Goal: Task Accomplishment & Management: Complete application form

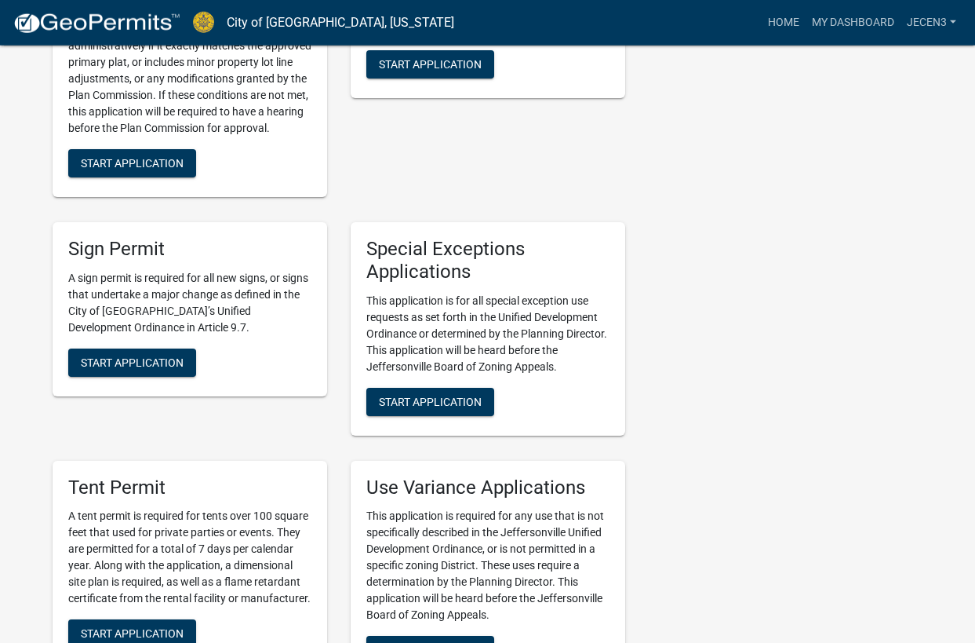
scroll to position [3462, 0]
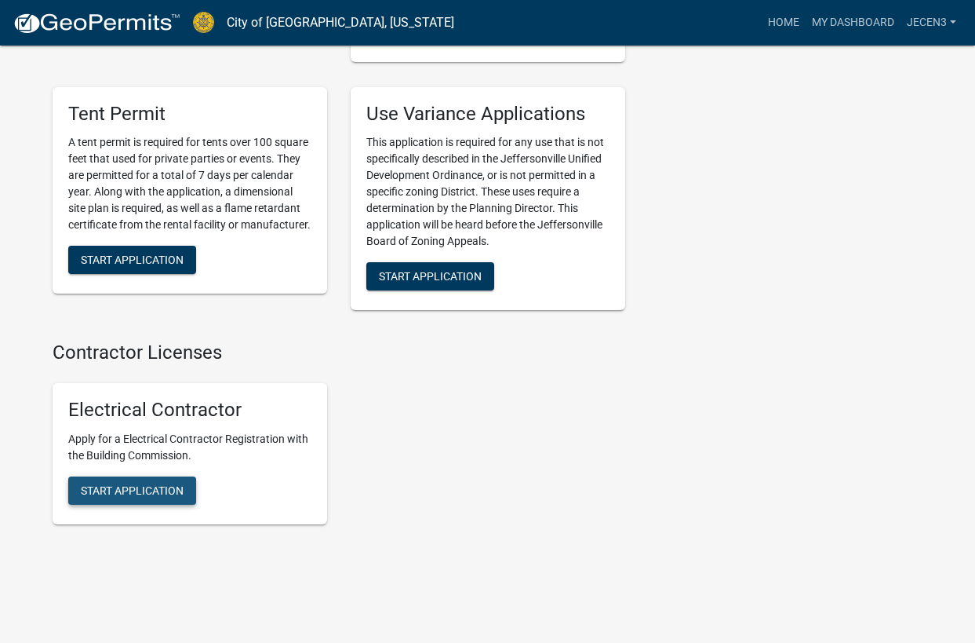
click at [148, 484] on span "Start Application" at bounding box center [132, 490] width 103 height 13
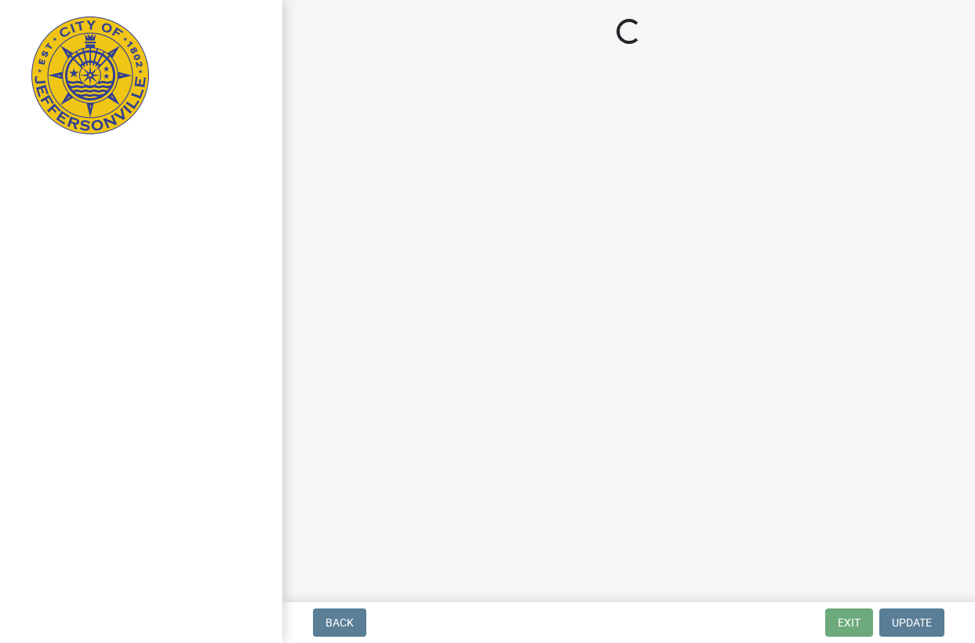
select select "SC"
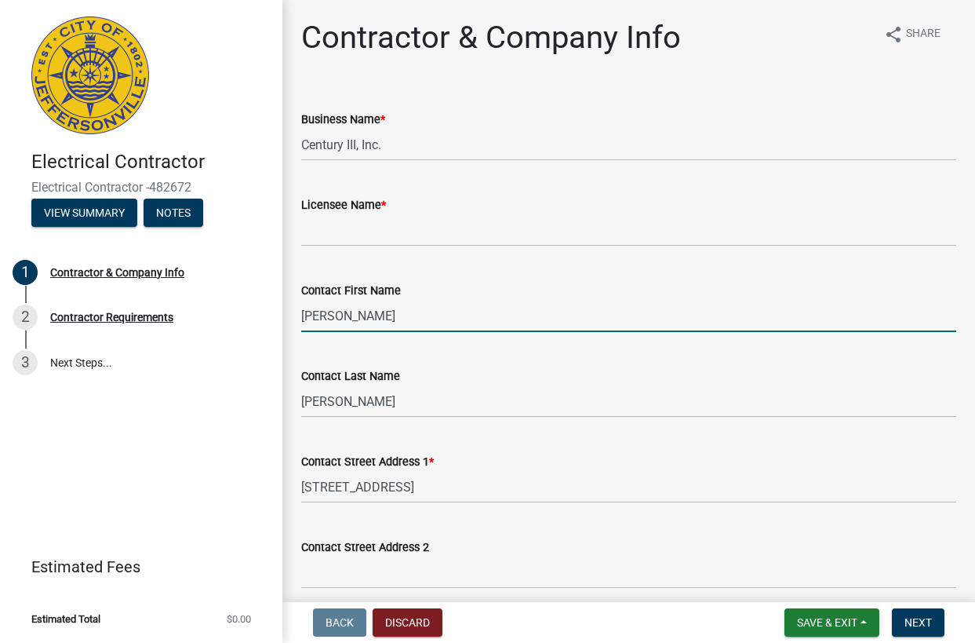
drag, startPoint x: 349, startPoint y: 314, endPoint x: 299, endPoint y: 323, distance: 51.1
click at [299, 323] on div "Contact First Name [PERSON_NAME]" at bounding box center [629, 295] width 679 height 73
drag, startPoint x: 328, startPoint y: 318, endPoint x: 296, endPoint y: 315, distance: 32.3
click at [301, 315] on input "[PERSON_NAME]" at bounding box center [628, 316] width 655 height 32
type input "Mike"
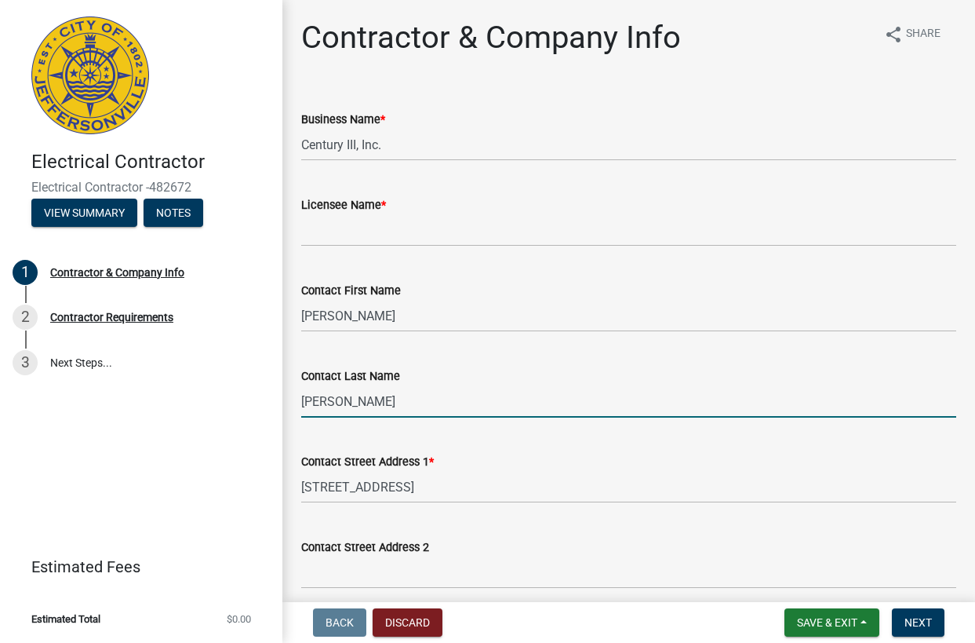
drag, startPoint x: 349, startPoint y: 404, endPoint x: 296, endPoint y: 405, distance: 53.4
click at [301, 405] on input "Elmore" at bounding box center [628, 401] width 655 height 32
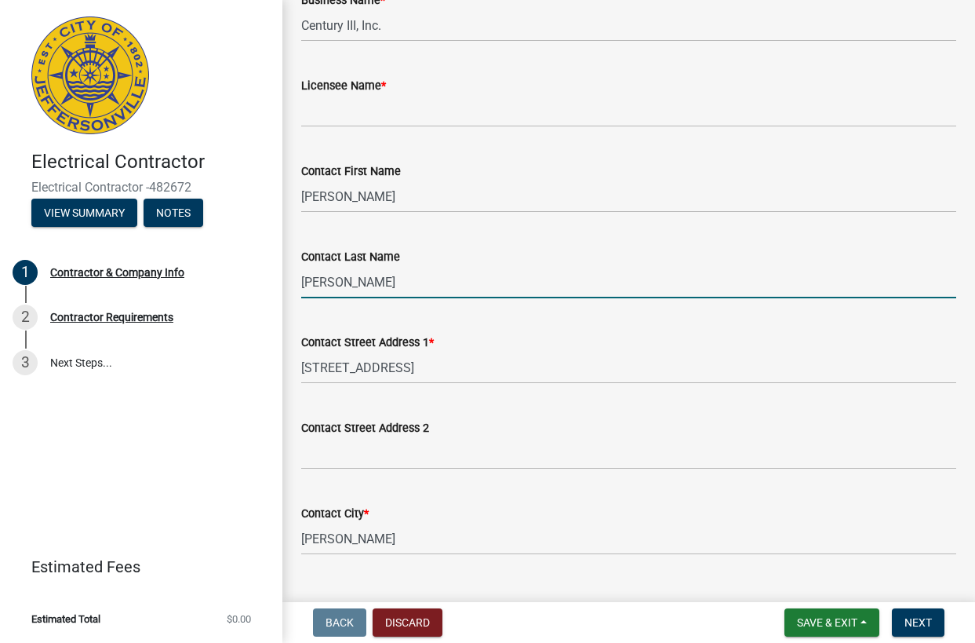
scroll to position [118, 0]
type input "[PERSON_NAME]"
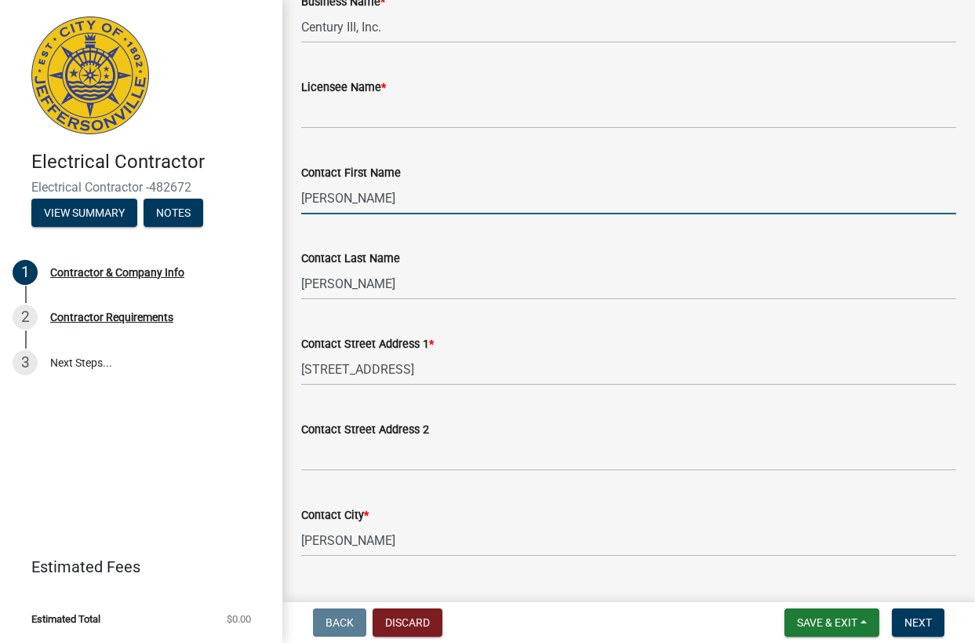
click at [355, 202] on input "Mike" at bounding box center [628, 198] width 655 height 32
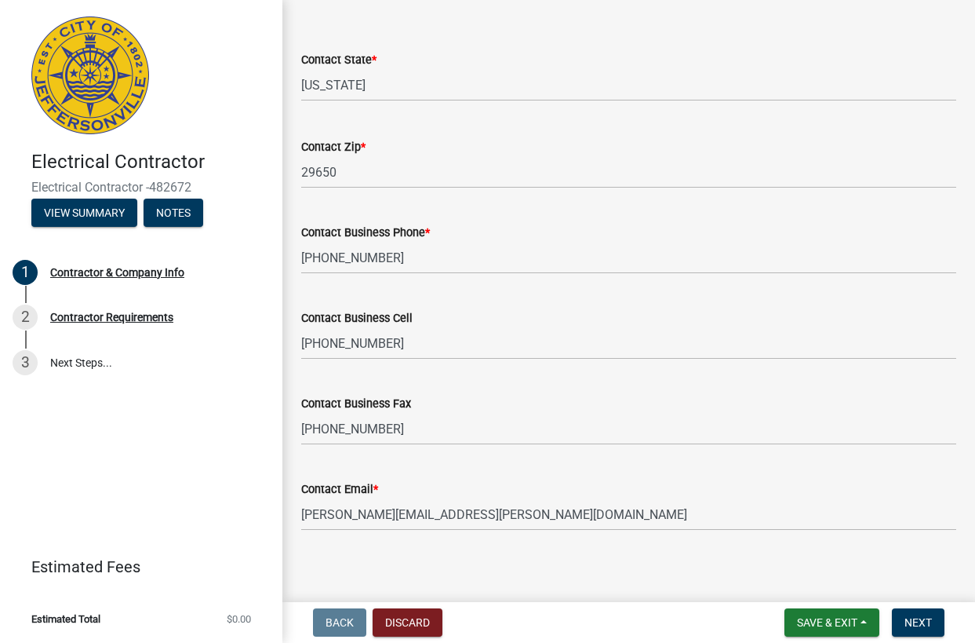
scroll to position [686, 0]
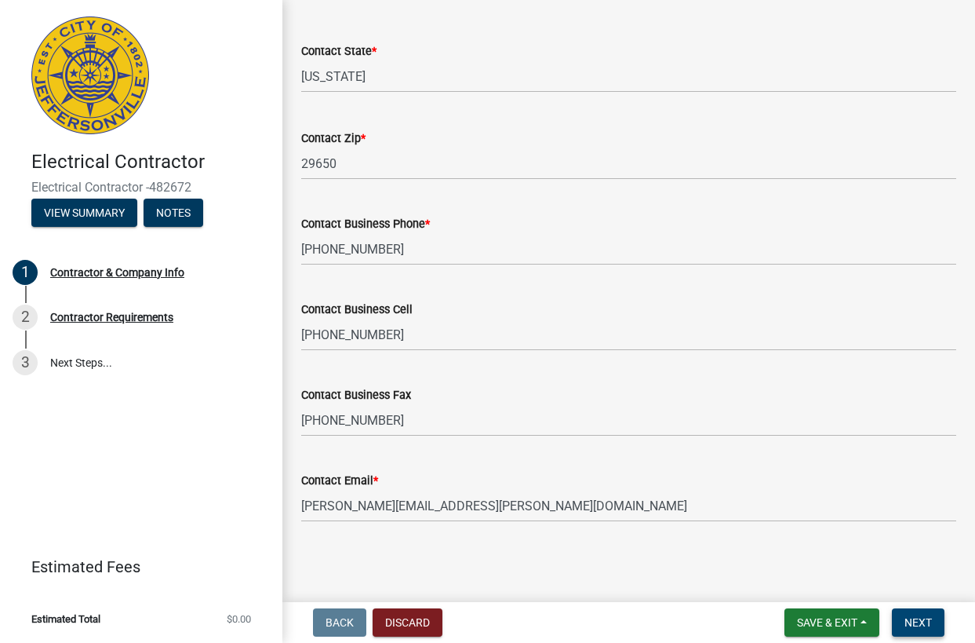
type input "[PERSON_NAME]"
click at [926, 622] on span "Next" at bounding box center [918, 622] width 27 height 13
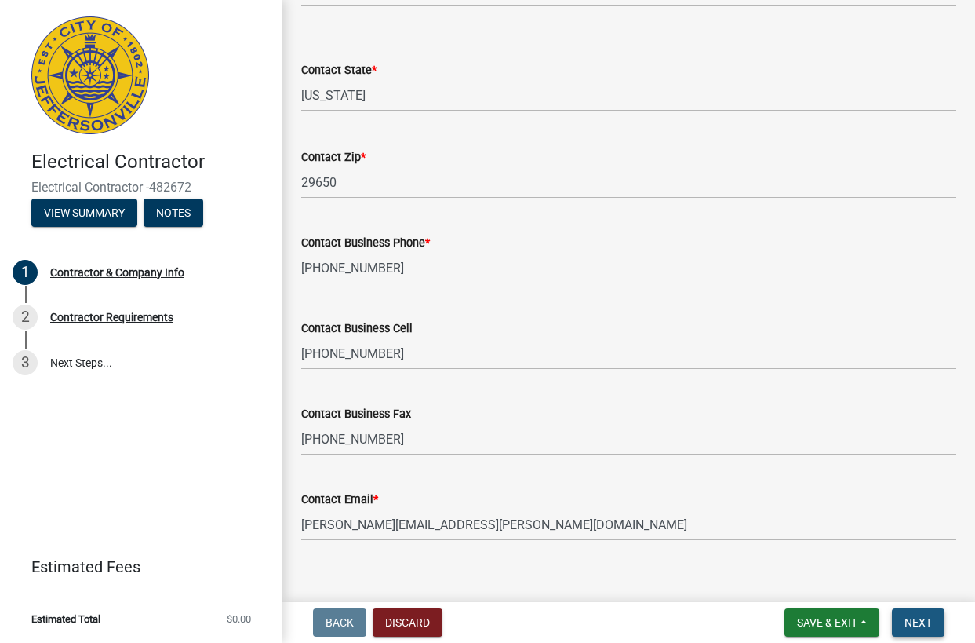
scroll to position [705, 0]
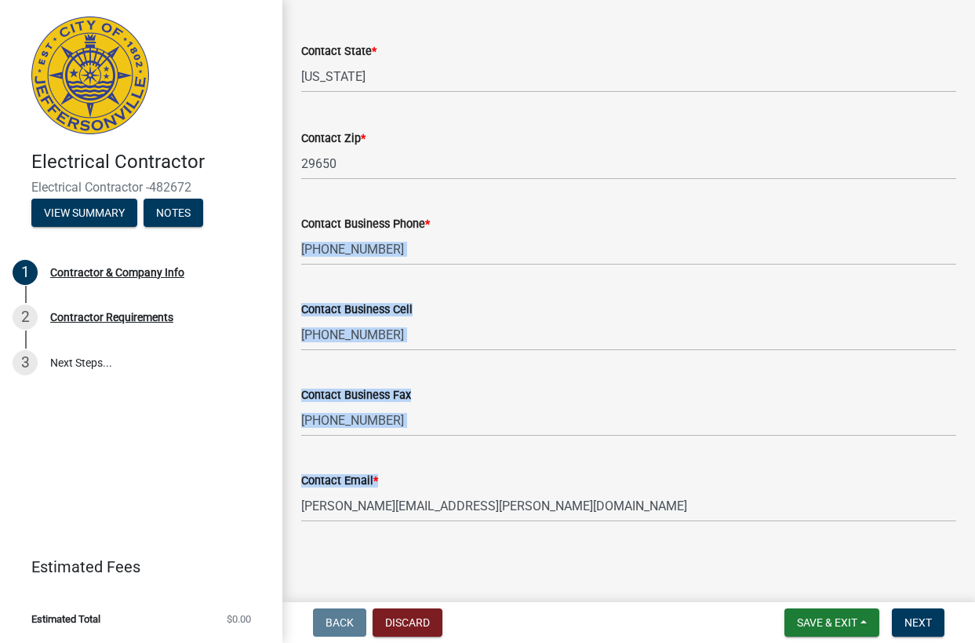
drag, startPoint x: 962, startPoint y: 440, endPoint x: 931, endPoint y: 267, distance: 176.1
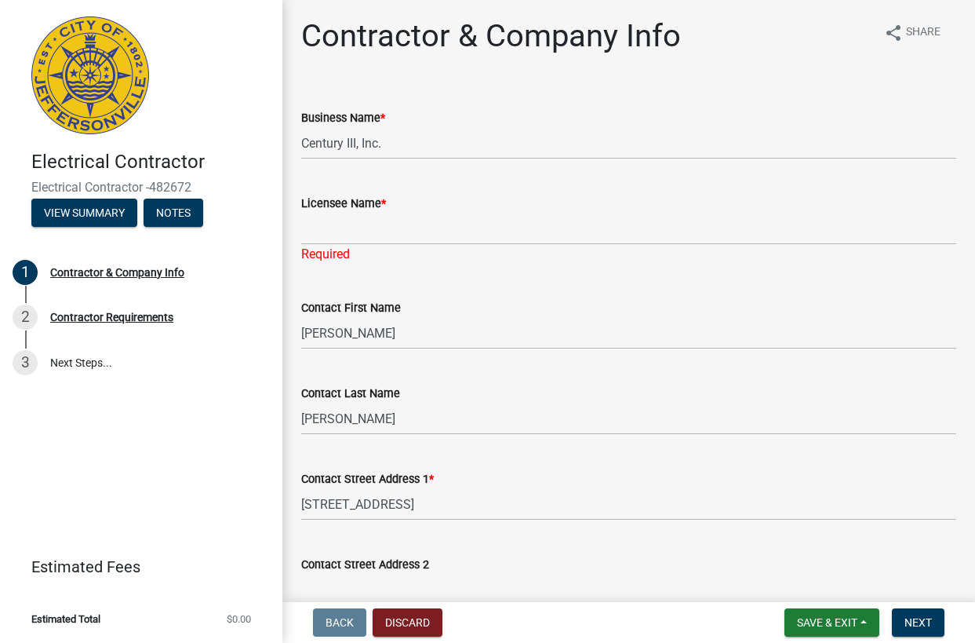
scroll to position [0, 0]
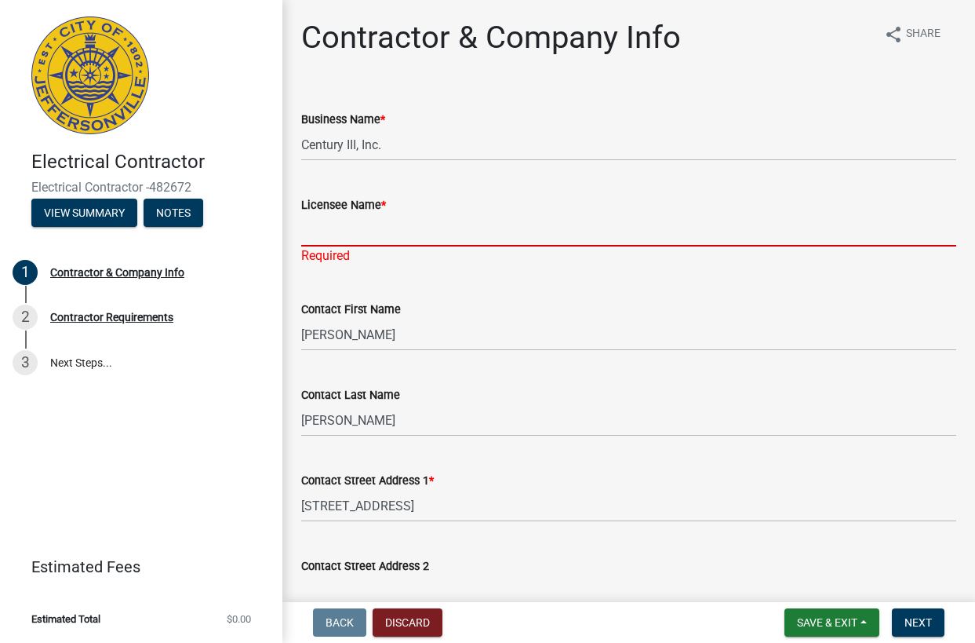
click at [432, 224] on input "Licensee Name *" at bounding box center [628, 230] width 655 height 32
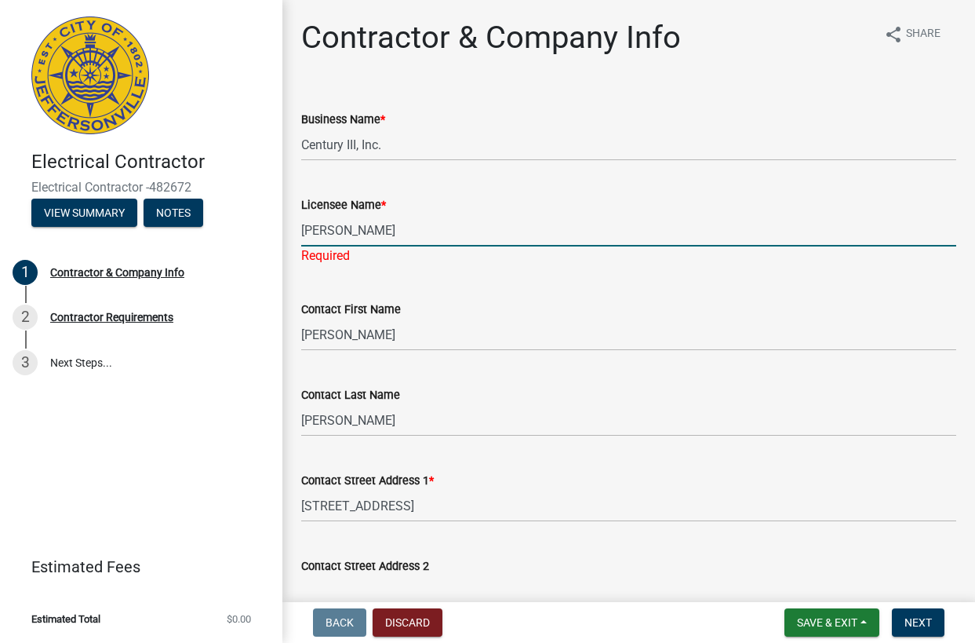
type input "[PERSON_NAME]"
click at [570, 283] on div "Contact First Name Michael" at bounding box center [628, 314] width 655 height 73
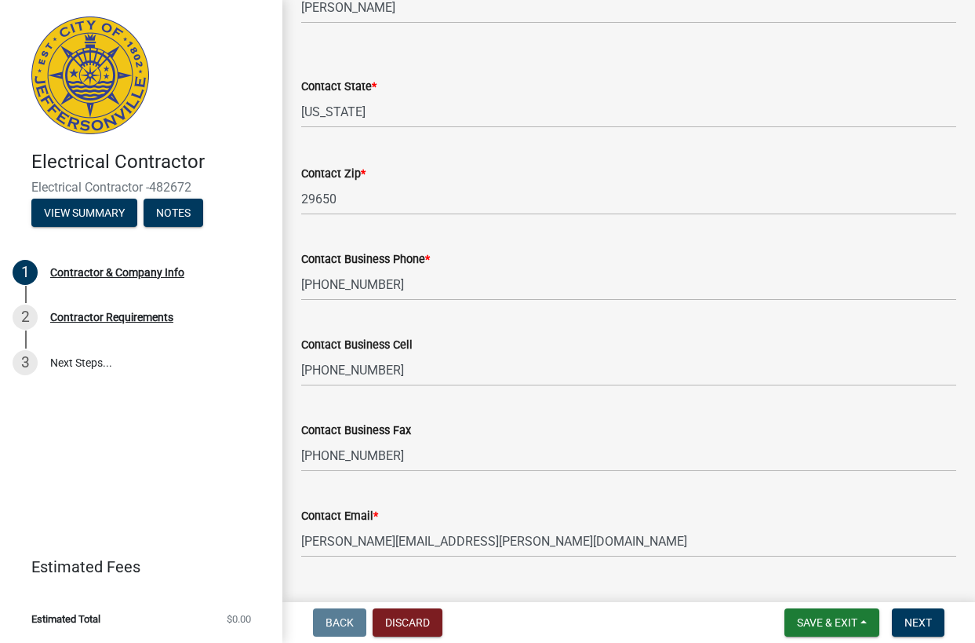
scroll to position [686, 0]
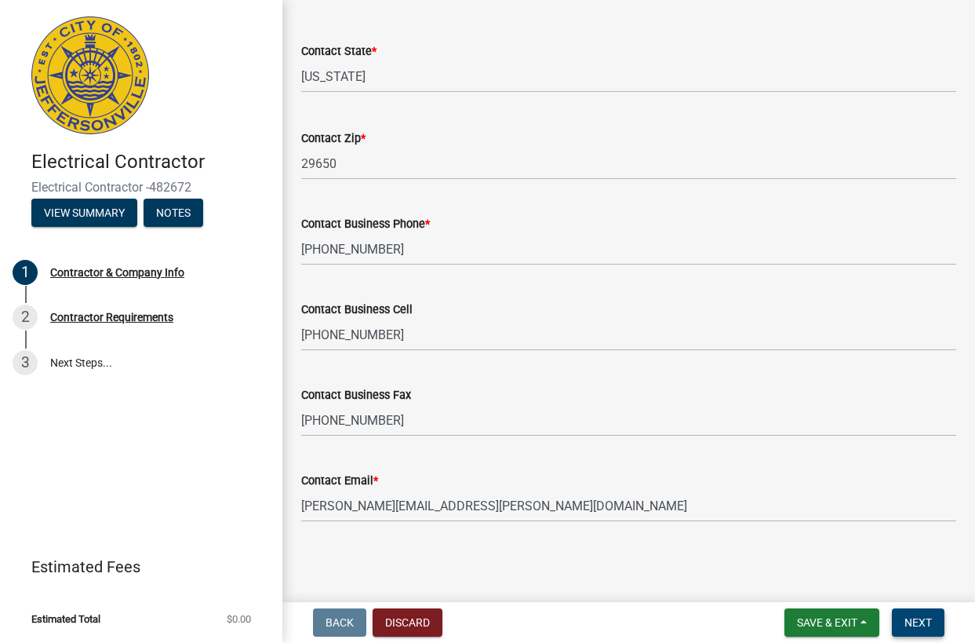
click at [904, 622] on button "Next" at bounding box center [918, 622] width 53 height 28
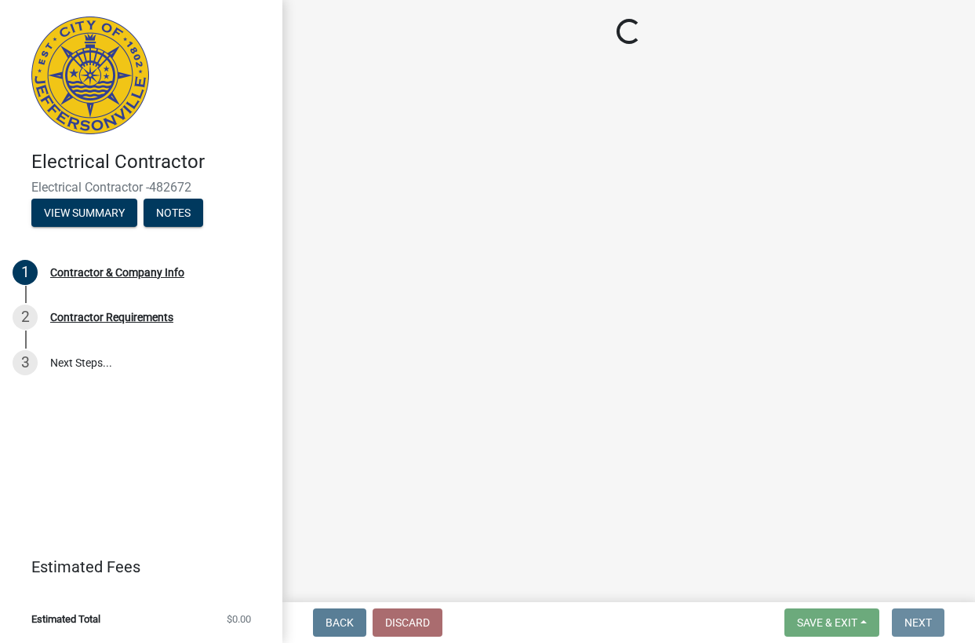
scroll to position [0, 0]
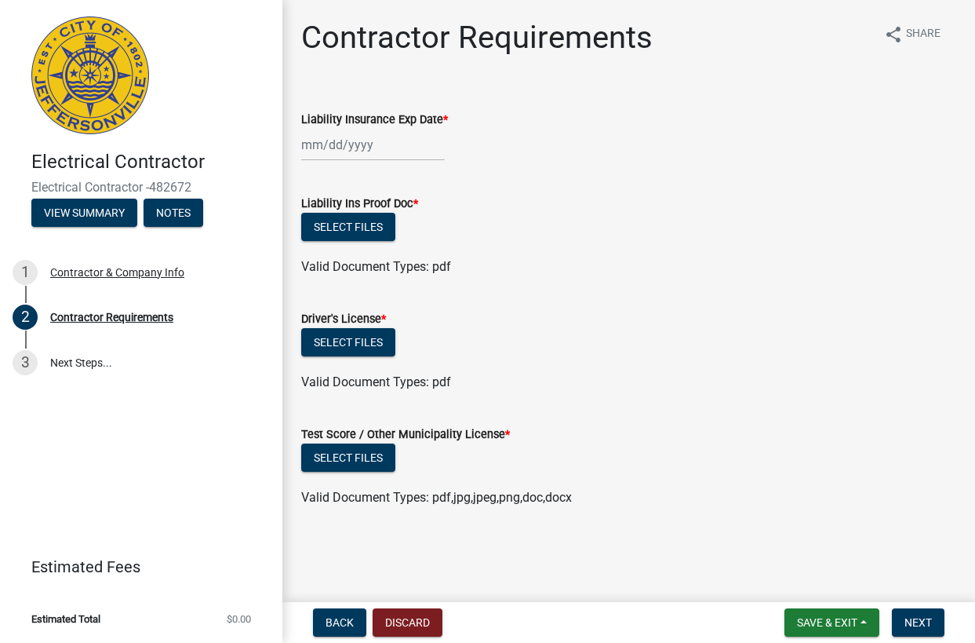
click at [343, 147] on input "Liability Insurance Exp Date *" at bounding box center [373, 145] width 144 height 32
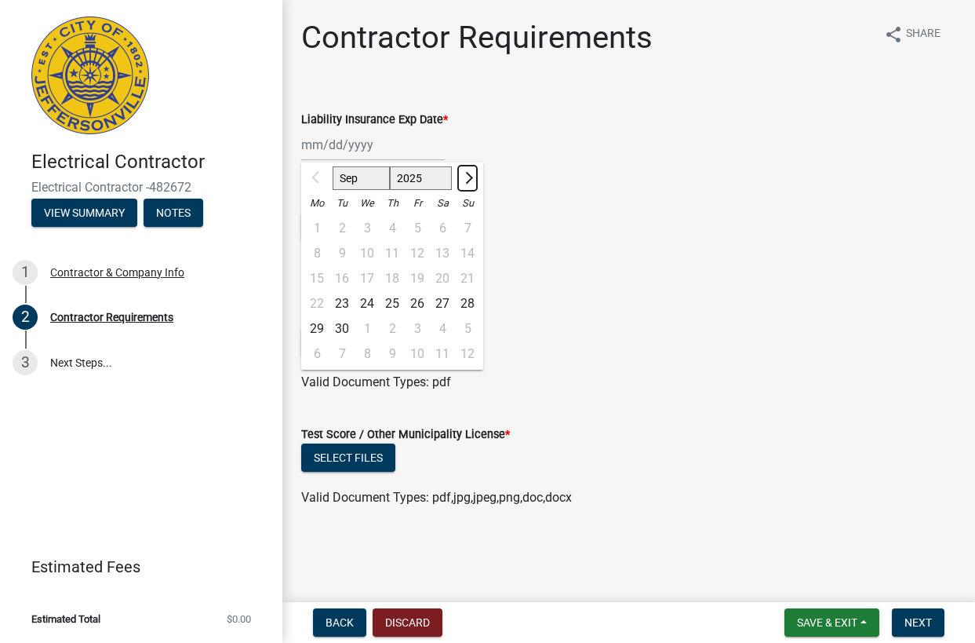
click at [463, 179] on button "Next month" at bounding box center [467, 178] width 19 height 25
click at [463, 179] on span "Next month" at bounding box center [467, 178] width 12 height 12
select select "12"
click at [365, 326] on div "31" at bounding box center [367, 328] width 25 height 25
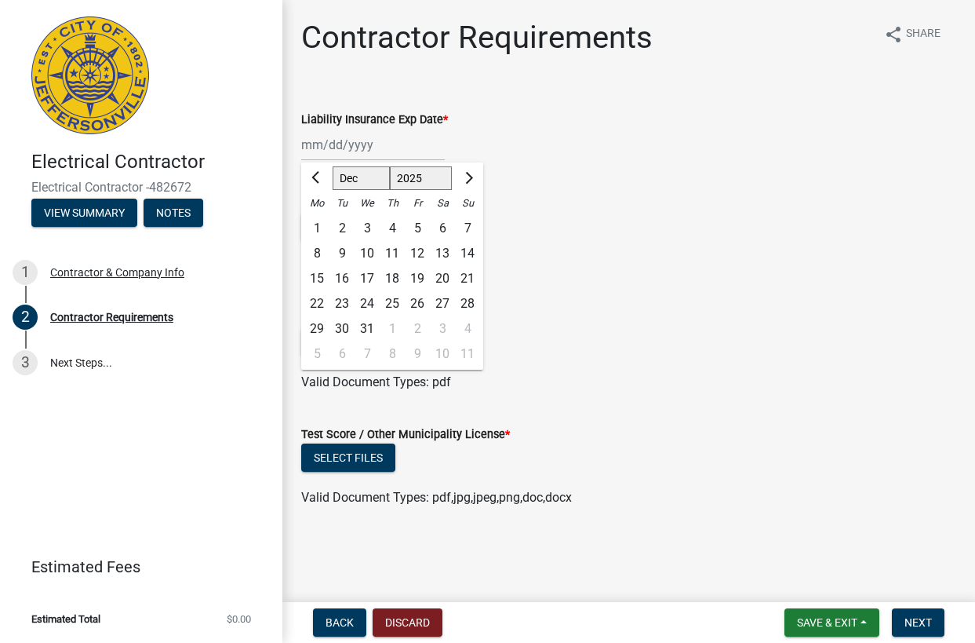
type input "[DATE]"
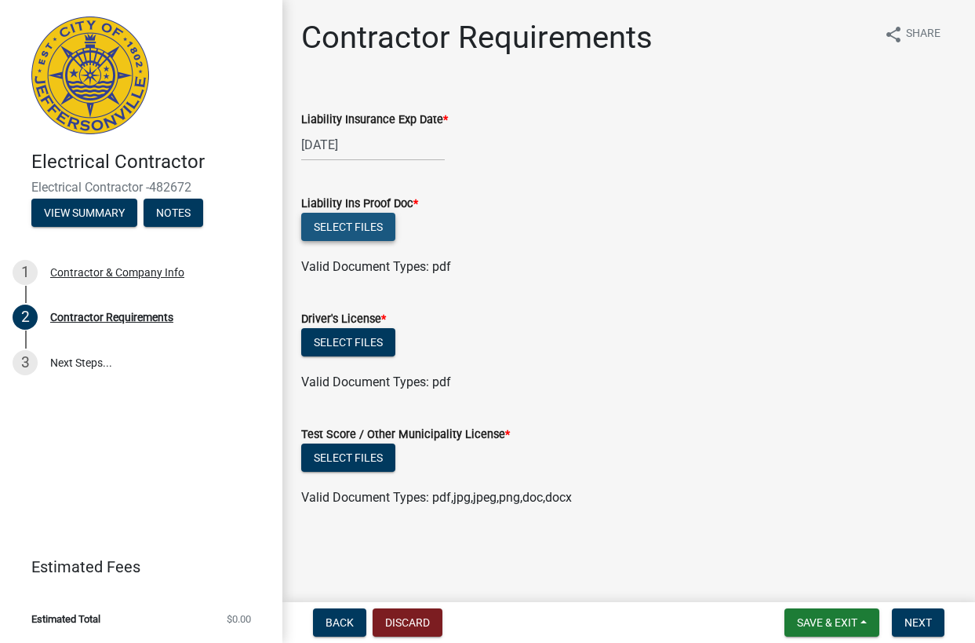
click at [354, 221] on button "Select files" at bounding box center [348, 227] width 94 height 28
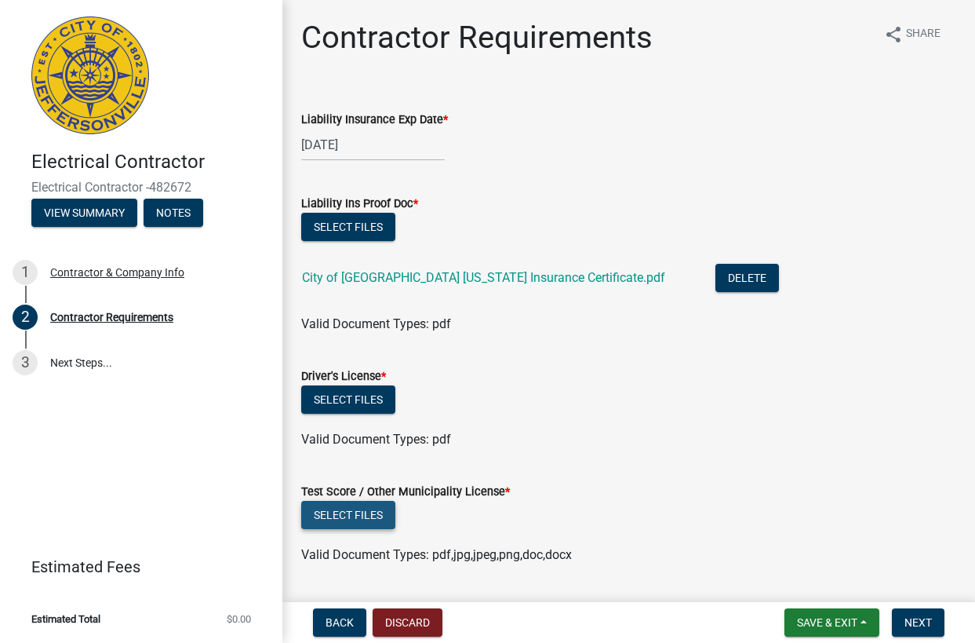
click at [359, 512] on button "Select files" at bounding box center [348, 515] width 94 height 28
drag, startPoint x: 534, startPoint y: 523, endPoint x: 490, endPoint y: 526, distance: 44.8
click at [535, 523] on div "Select files" at bounding box center [628, 517] width 655 height 32
click at [359, 518] on button "Select files" at bounding box center [348, 515] width 94 height 28
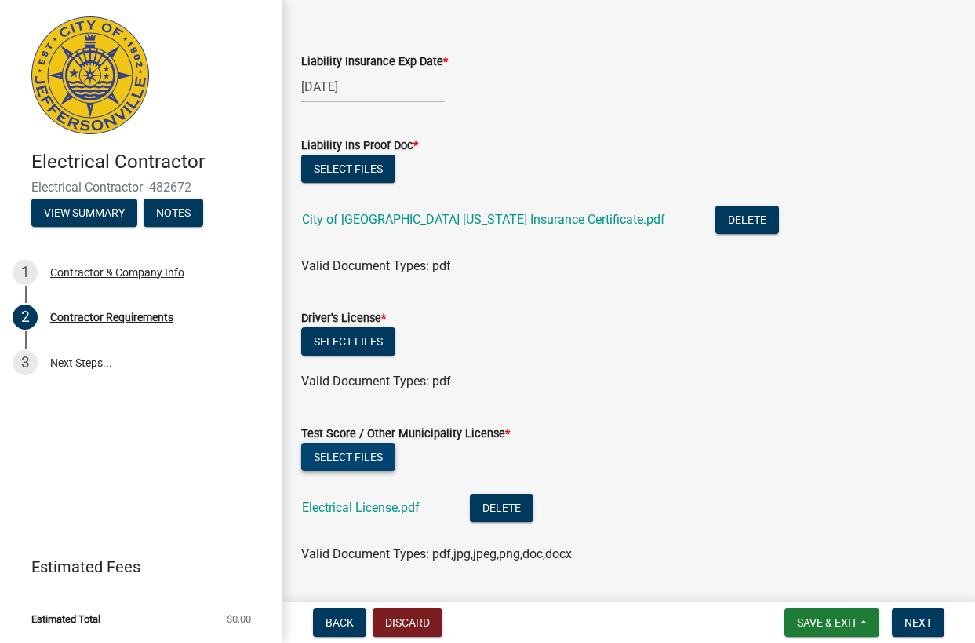
scroll to position [28, 0]
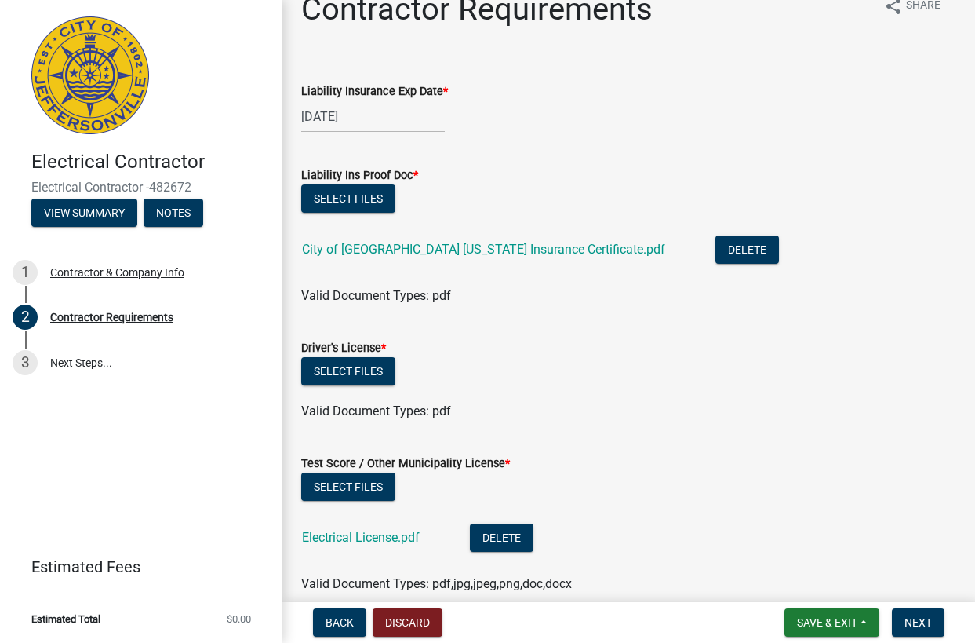
click at [809, 17] on div "Contractor Requirements share Share" at bounding box center [628, 16] width 655 height 50
click at [363, 367] on button "Select files" at bounding box center [348, 371] width 94 height 28
click at [367, 375] on button "Select files" at bounding box center [348, 371] width 94 height 28
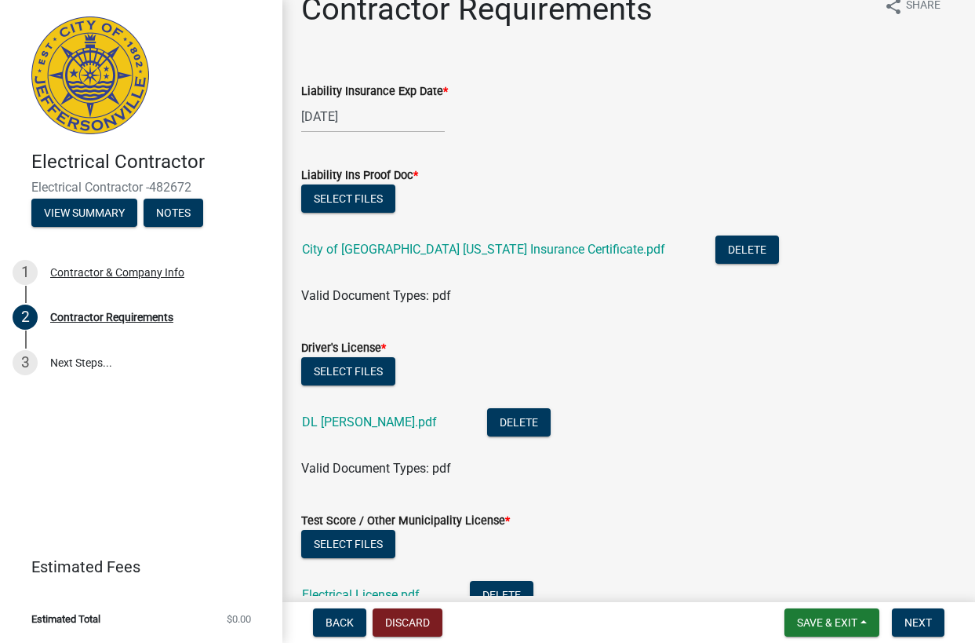
click at [781, 469] on div "Valid Document Types: pdf" at bounding box center [629, 468] width 679 height 19
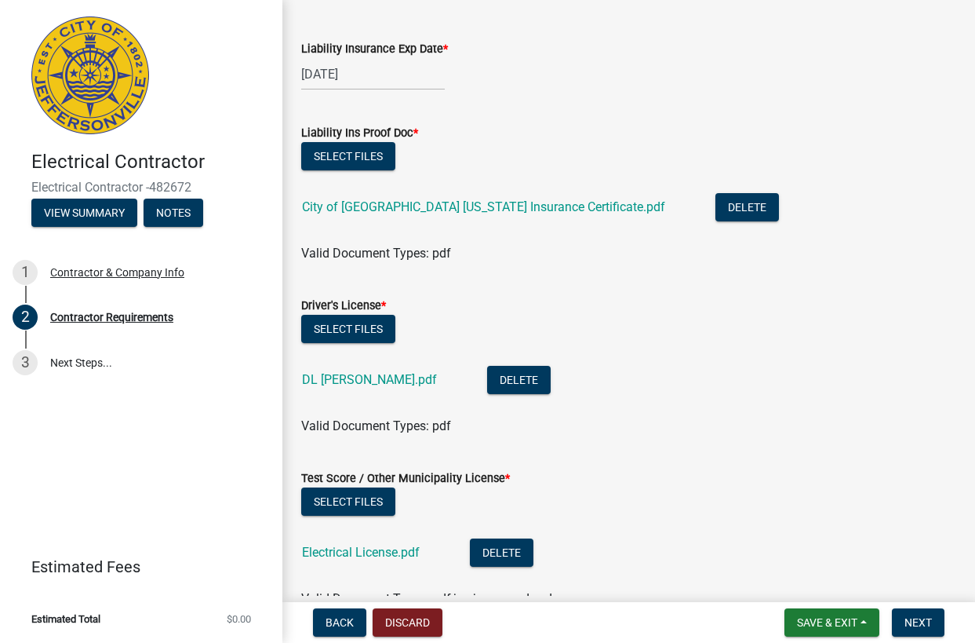
scroll to position [159, 0]
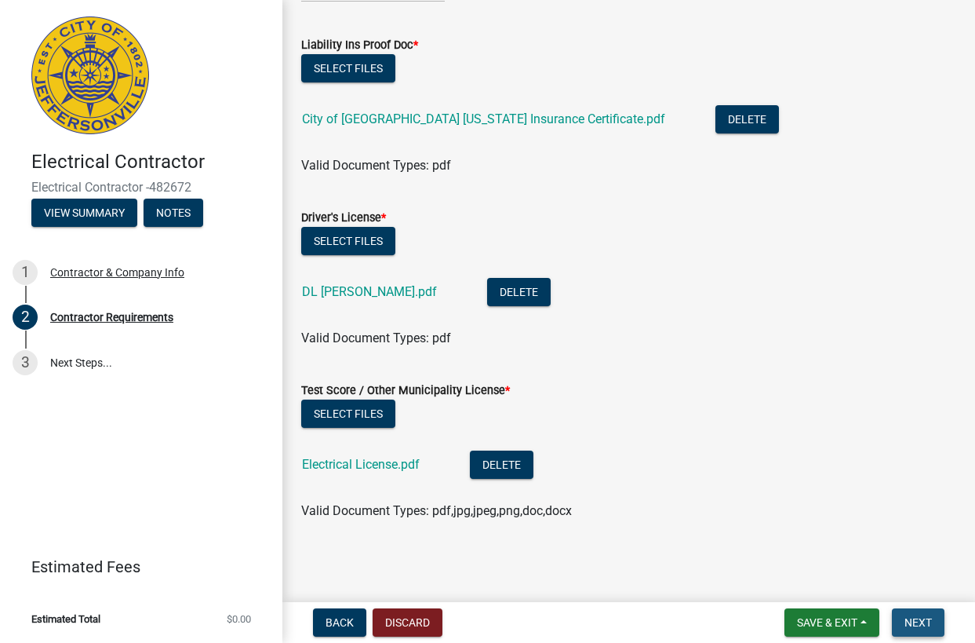
click at [928, 619] on span "Next" at bounding box center [918, 622] width 27 height 13
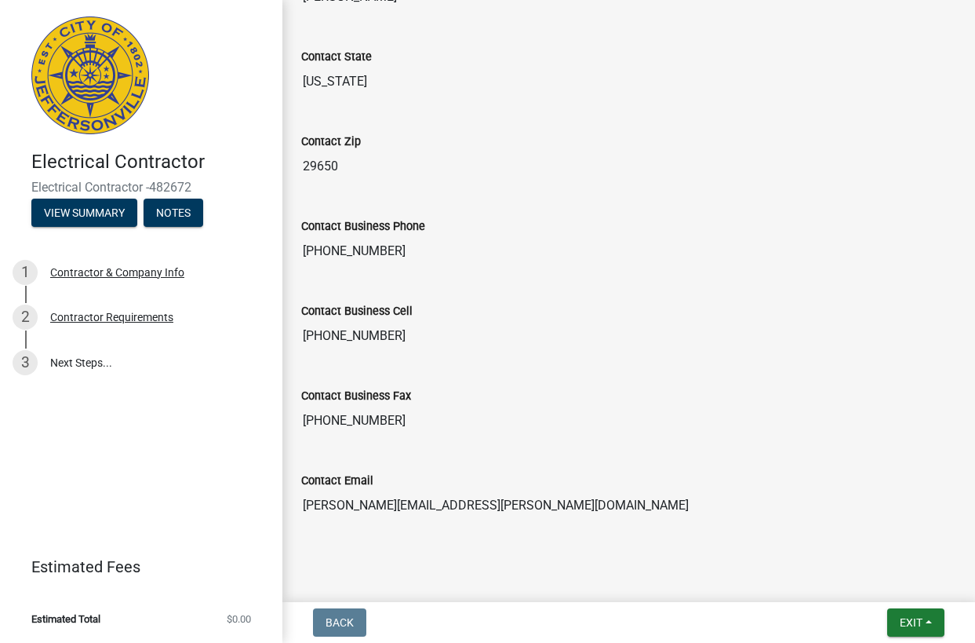
scroll to position [774, 0]
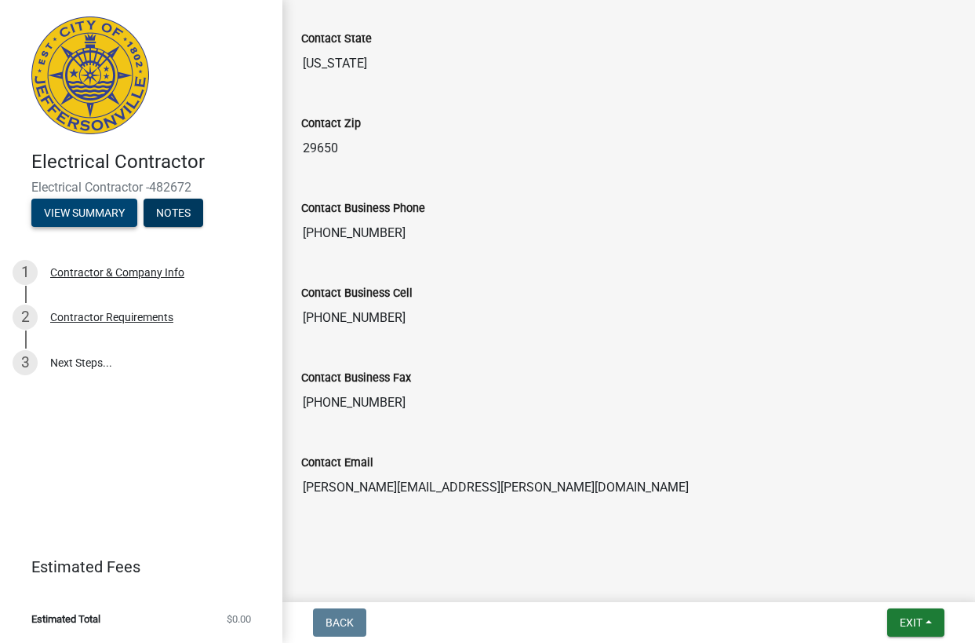
click at [60, 210] on button "View Summary" at bounding box center [84, 213] width 106 height 28
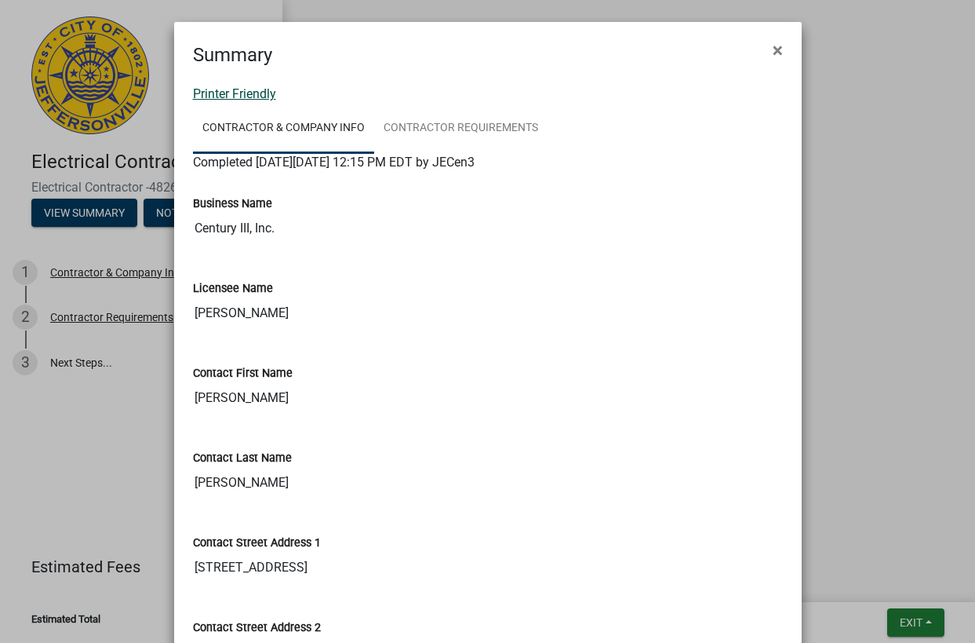
click at [248, 94] on link "Printer Friendly" at bounding box center [234, 93] width 83 height 15
click at [778, 49] on span "×" at bounding box center [778, 50] width 10 height 22
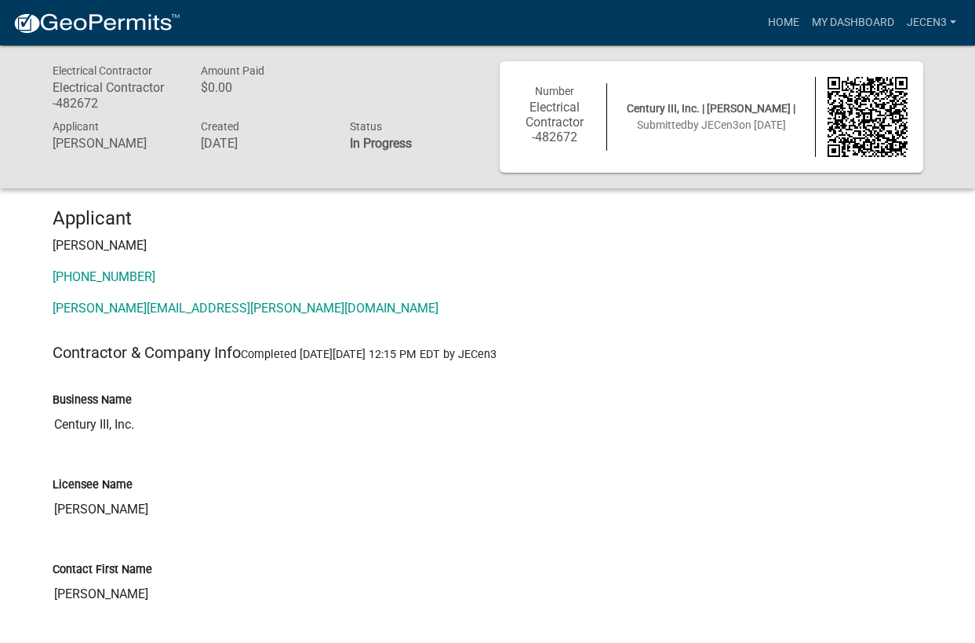
click at [567, 268] on p "[PHONE_NUMBER]" at bounding box center [488, 277] width 871 height 19
click at [602, 488] on div "Licensee Name" at bounding box center [488, 484] width 871 height 19
